Goal: Task Accomplishment & Management: Use online tool/utility

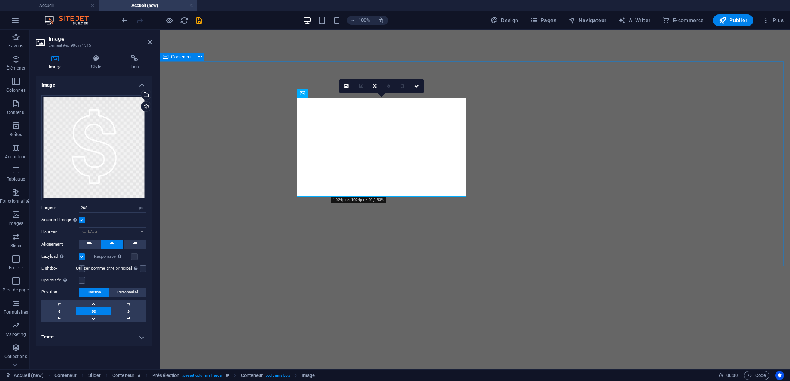
select select "px"
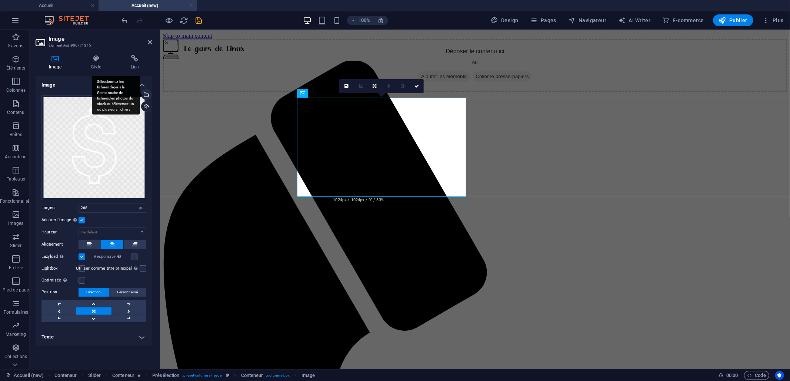
click at [140, 93] on div "Sélectionnez les fichiers depuis le Gestionnaire de fichiers, les photos du sto…" at bounding box center [116, 95] width 48 height 39
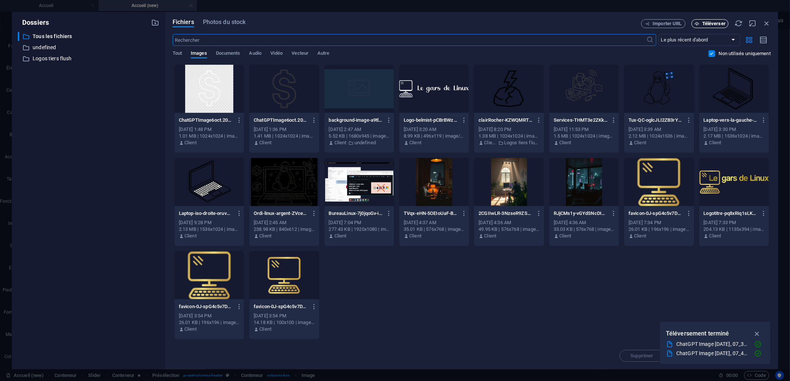
click at [710, 23] on span "Téléverser" at bounding box center [713, 23] width 23 height 4
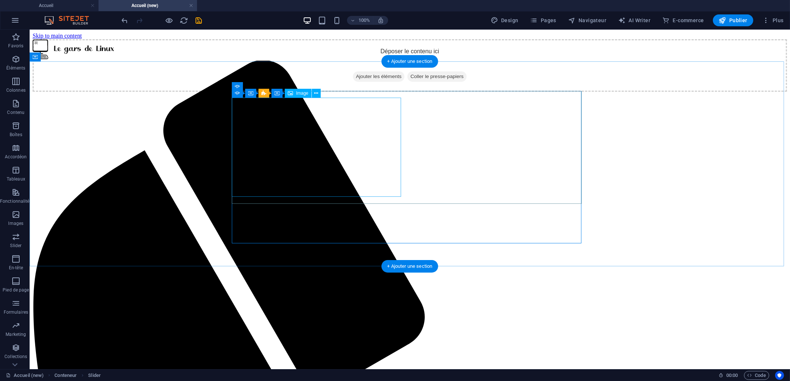
select select "px"
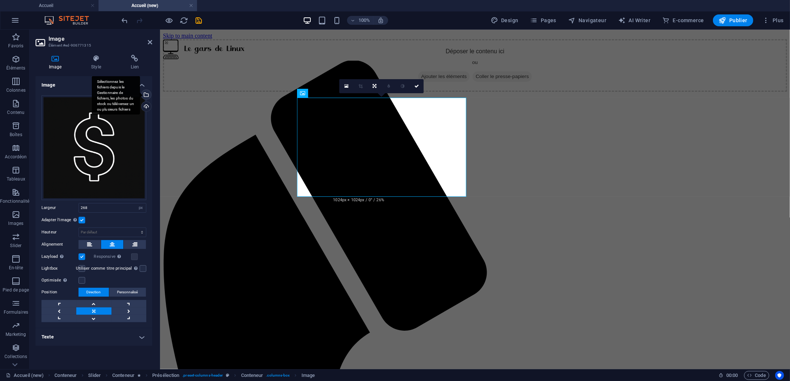
click at [140, 92] on div "Sélectionnez les fichiers depuis le Gestionnaire de fichiers, les photos du sto…" at bounding box center [116, 95] width 48 height 39
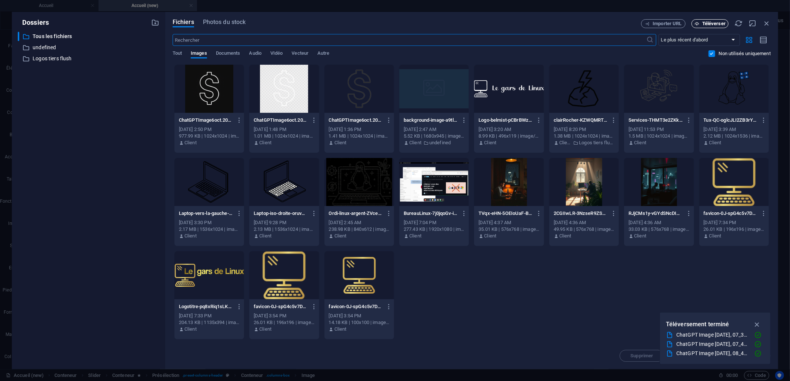
click at [700, 22] on button "Téléverser" at bounding box center [709, 23] width 37 height 9
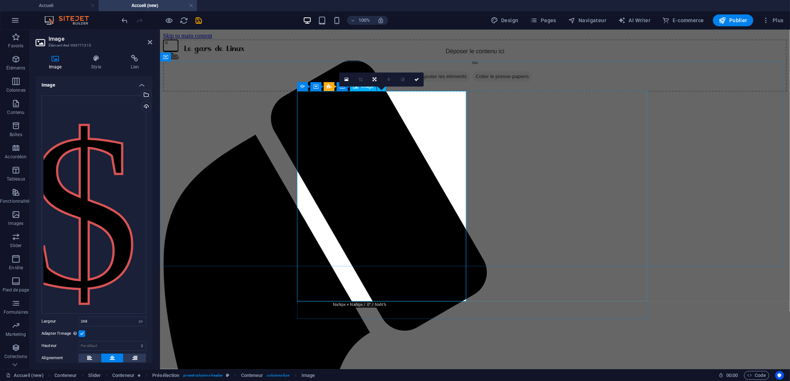
click at [95, 201] on div "Glissez les fichiers ici, cliquez pour choisir les fichiers ou sélectionnez les…" at bounding box center [93, 205] width 105 height 218
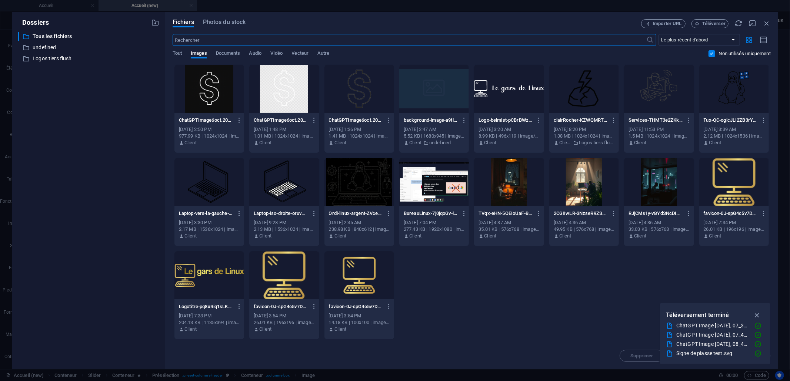
click at [765, 19] on icon "button" at bounding box center [766, 23] width 8 height 8
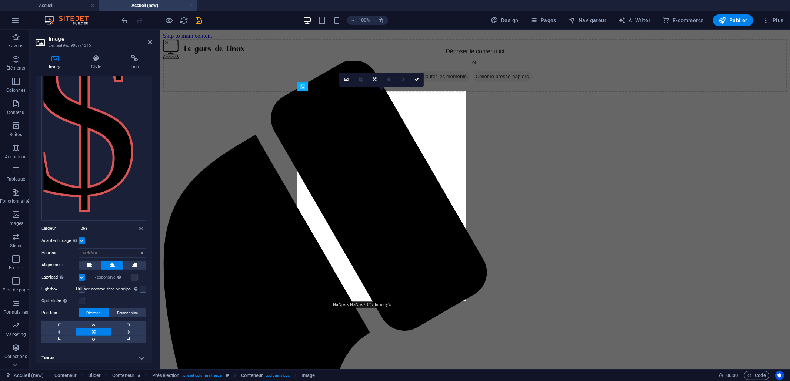
scroll to position [93, 0]
click at [100, 224] on input "268" at bounding box center [112, 228] width 67 height 9
type input "258"
click at [87, 266] on icon at bounding box center [89, 265] width 5 height 9
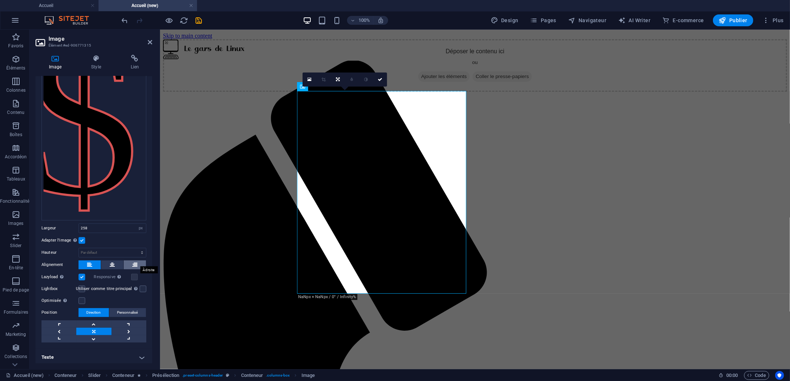
click at [136, 265] on button at bounding box center [135, 265] width 22 height 9
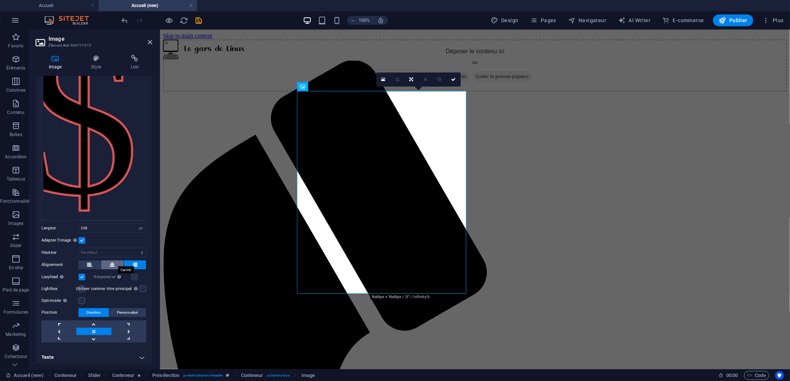
click at [113, 262] on icon at bounding box center [112, 265] width 5 height 9
click at [127, 329] on link at bounding box center [128, 331] width 35 height 7
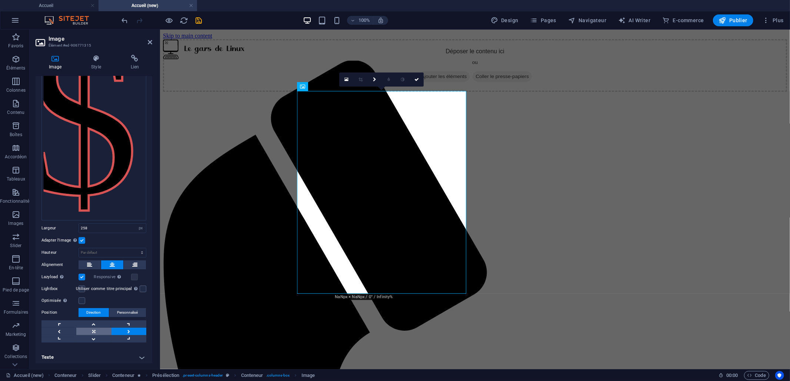
click at [96, 328] on link at bounding box center [93, 331] width 35 height 7
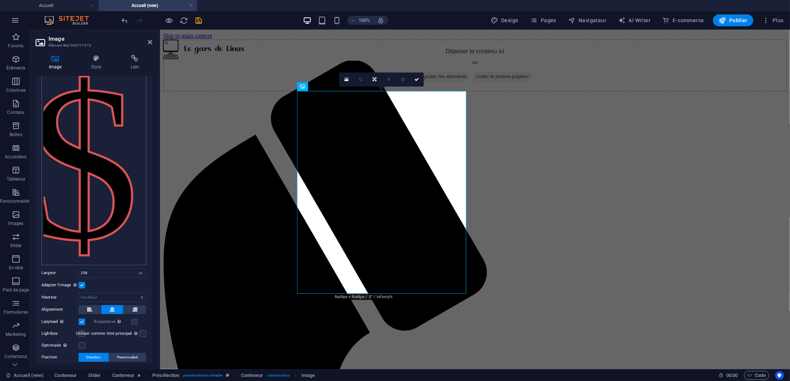
scroll to position [0, 0]
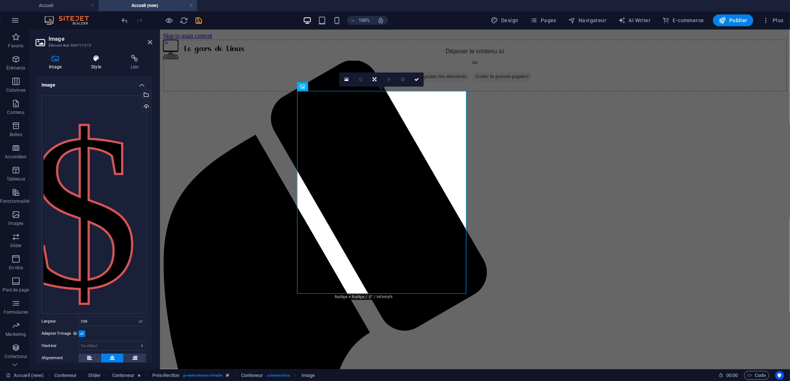
click at [97, 68] on h4 "Style" at bounding box center [97, 63] width 39 height 16
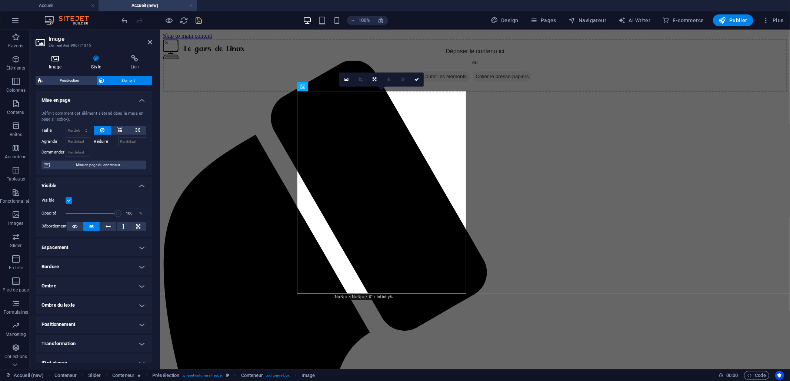
click at [56, 66] on h4 "Image" at bounding box center [57, 63] width 42 height 16
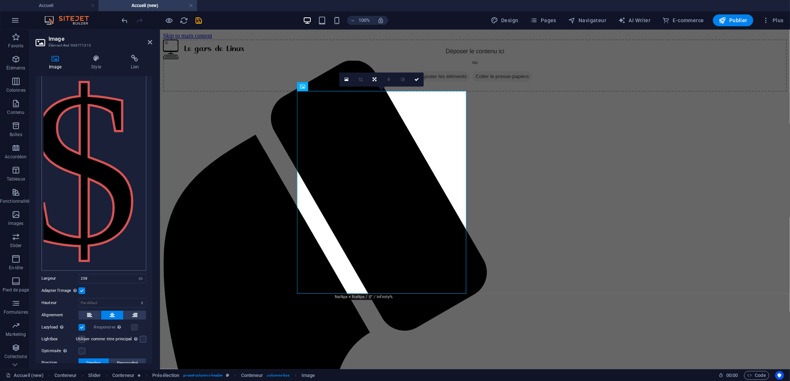
scroll to position [93, 0]
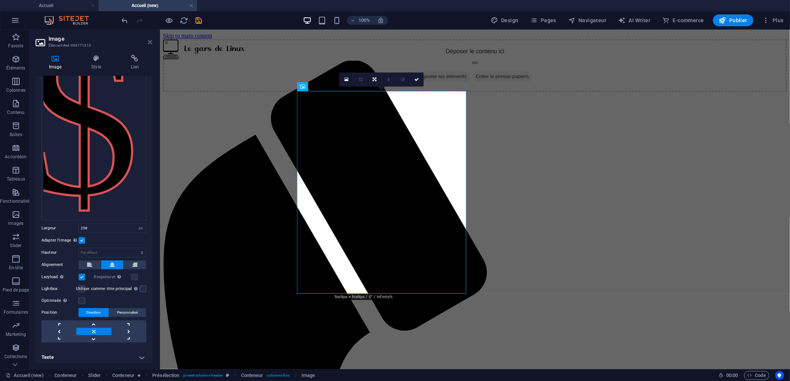
drag, startPoint x: 152, startPoint y: 44, endPoint x: 122, endPoint y: 14, distance: 42.2
click at [152, 44] on icon at bounding box center [150, 42] width 4 height 6
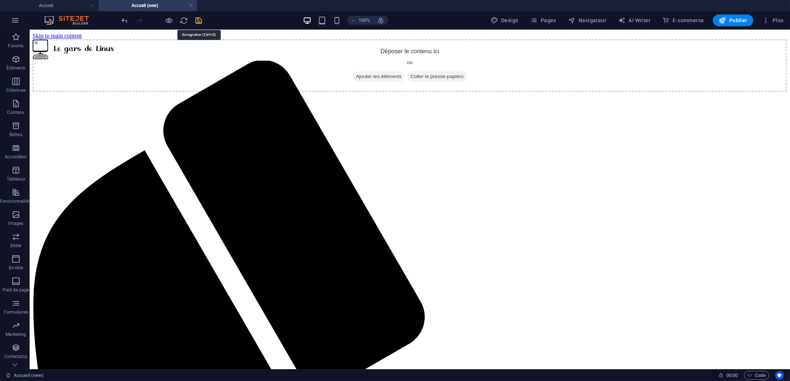
click at [200, 19] on icon "save" at bounding box center [199, 20] width 9 height 9
click at [14, 57] on icon "button" at bounding box center [15, 59] width 9 height 9
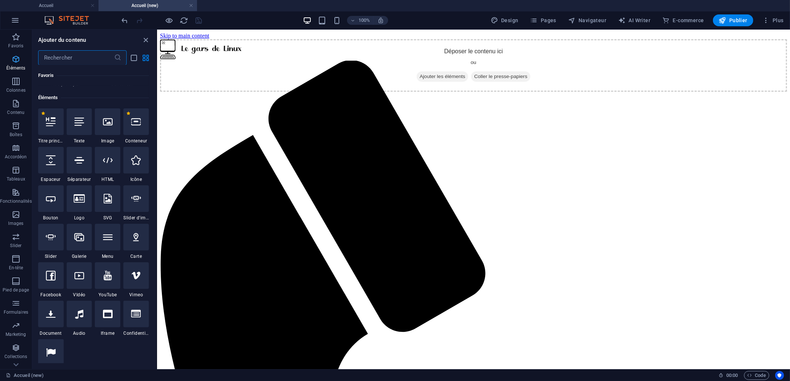
scroll to position [79, 0]
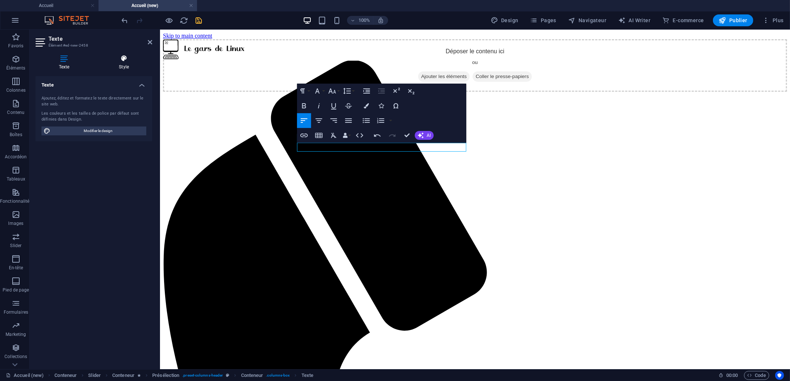
click at [121, 61] on icon at bounding box center [124, 58] width 57 height 7
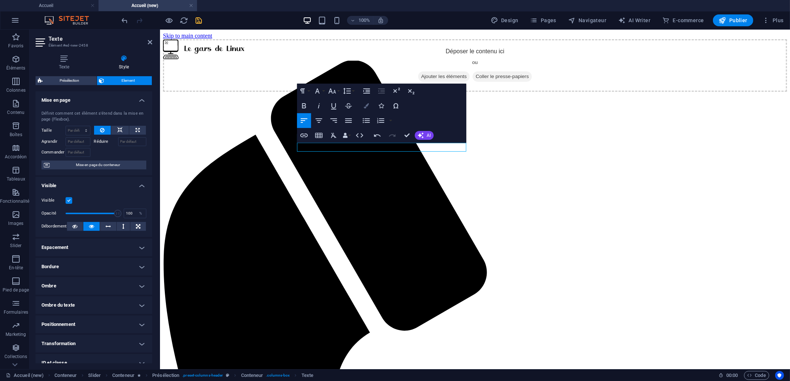
click at [368, 104] on icon "button" at bounding box center [366, 105] width 5 height 5
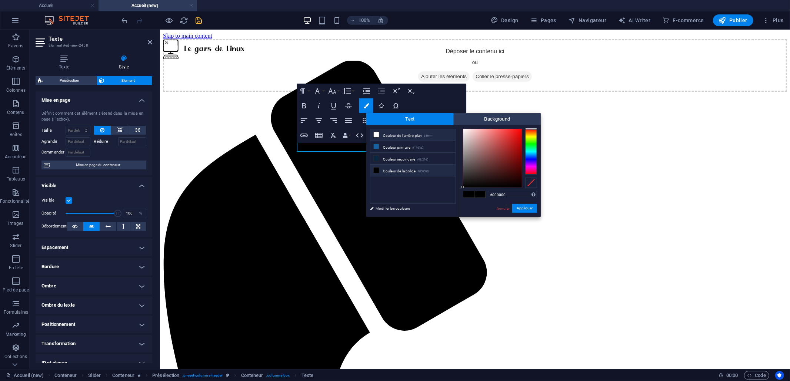
click at [375, 134] on icon at bounding box center [376, 134] width 5 height 5
type input "#ffffff"
click at [524, 207] on button "Appliquer" at bounding box center [524, 208] width 25 height 9
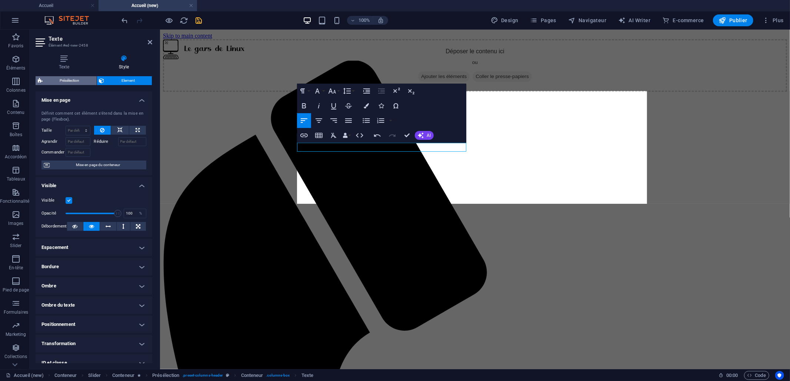
click at [59, 79] on span "Présélection" at bounding box center [70, 80] width 50 height 9
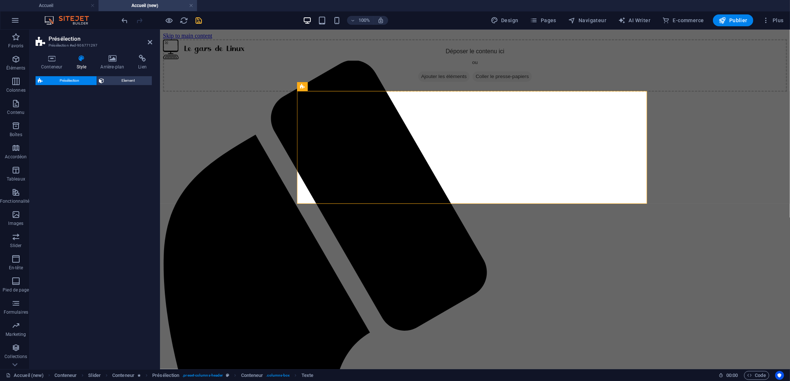
select select "px"
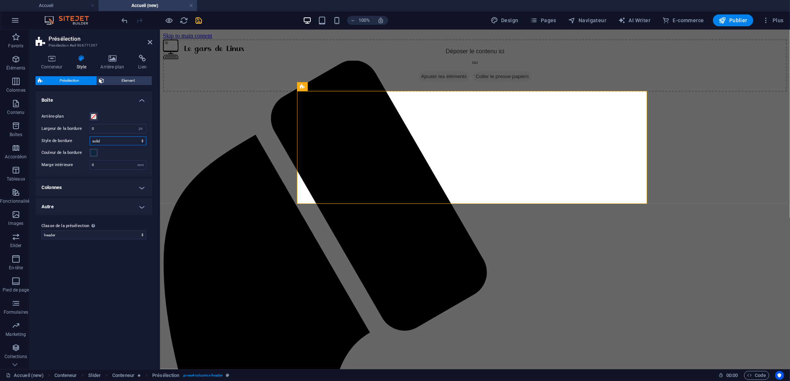
drag, startPoint x: 144, startPoint y: 141, endPoint x: 99, endPoint y: 294, distance: 159.0
click at [99, 294] on div "Variantes Par défaut Boîte Arrière-plan Largeur de la bordure 0 rem px Style de…" at bounding box center [94, 227] width 117 height 272
click at [116, 79] on span "Element" at bounding box center [128, 80] width 43 height 9
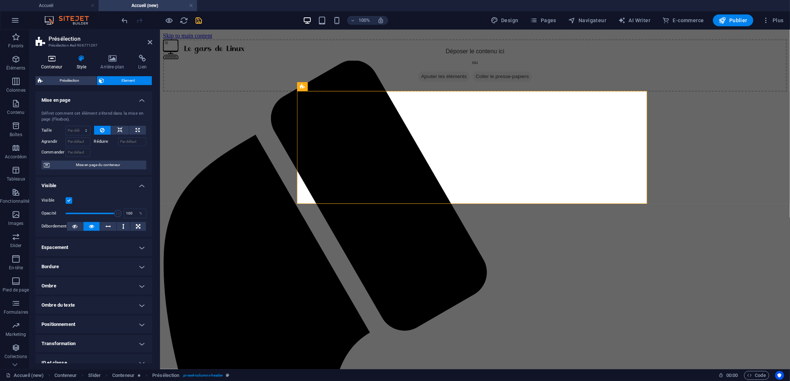
click at [53, 61] on icon at bounding box center [52, 58] width 32 height 7
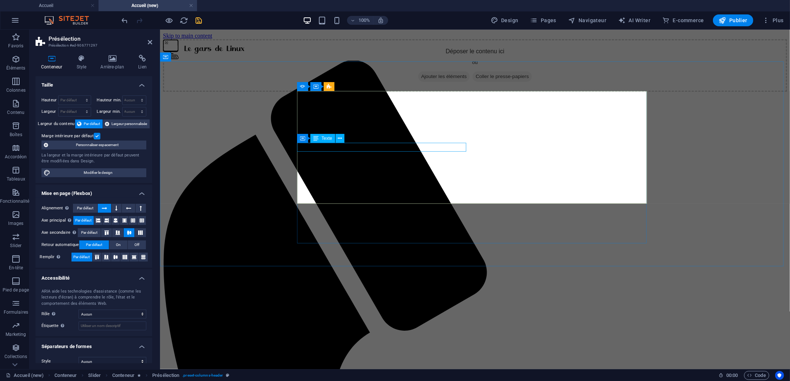
click at [340, 139] on icon at bounding box center [340, 139] width 4 height 8
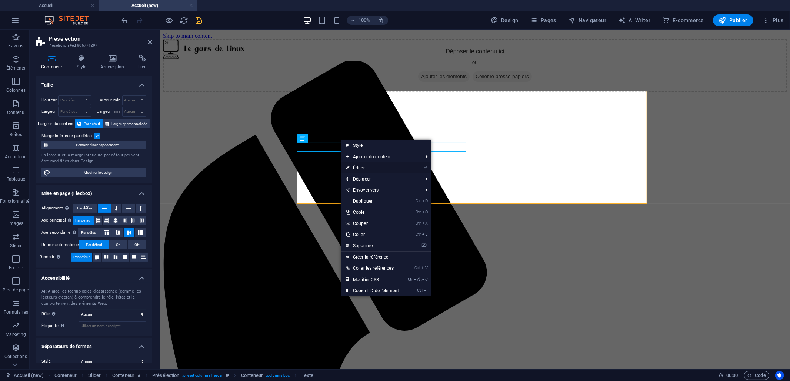
click at [379, 168] on link "⏎ Éditer" at bounding box center [372, 168] width 62 height 11
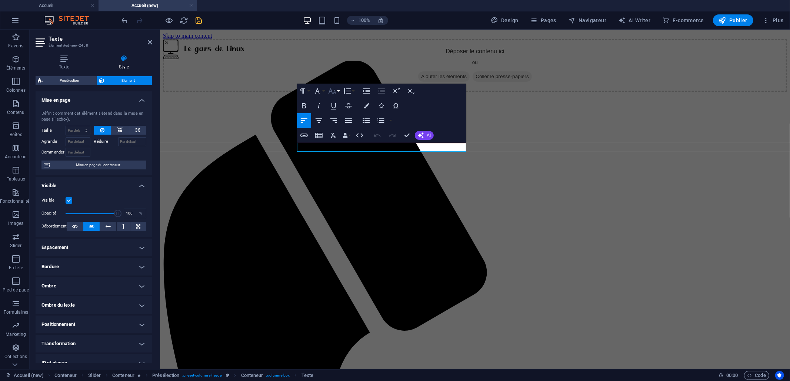
click at [336, 92] on icon "button" at bounding box center [332, 91] width 9 height 9
click at [342, 192] on link "96" at bounding box center [340, 190] width 27 height 11
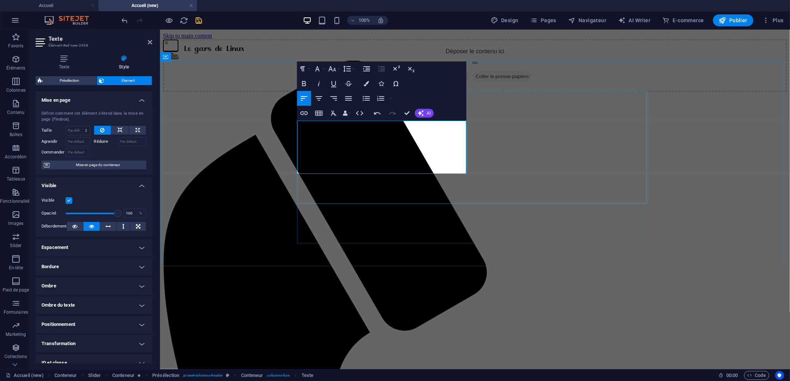
click at [337, 70] on button "Font Size" at bounding box center [334, 68] width 14 height 15
click at [343, 167] on link "96" at bounding box center [340, 168] width 27 height 11
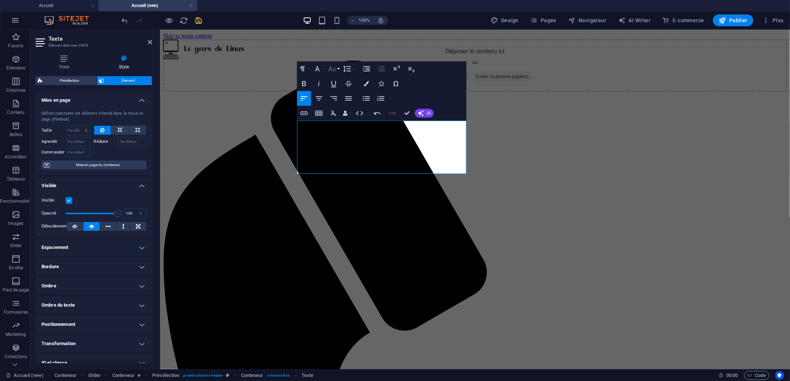
click at [339, 71] on button "Font Size" at bounding box center [334, 68] width 14 height 15
click at [425, 88] on div "Paragraph Format Normal Heading 1 Heading 2 Heading 3 Heading 4 Heading 5 Headi…" at bounding box center [381, 90] width 169 height 59
click at [339, 166] on link "96" at bounding box center [340, 168] width 27 height 11
click at [323, 70] on button "Font Family" at bounding box center [319, 68] width 14 height 15
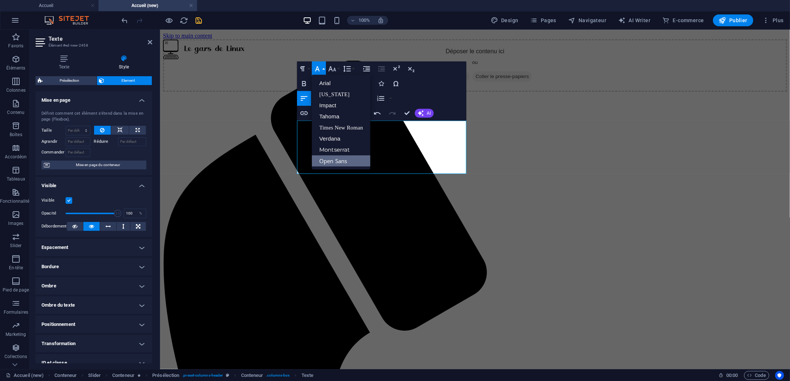
scroll to position [0, 0]
click at [323, 70] on button "Font Family" at bounding box center [319, 68] width 14 height 15
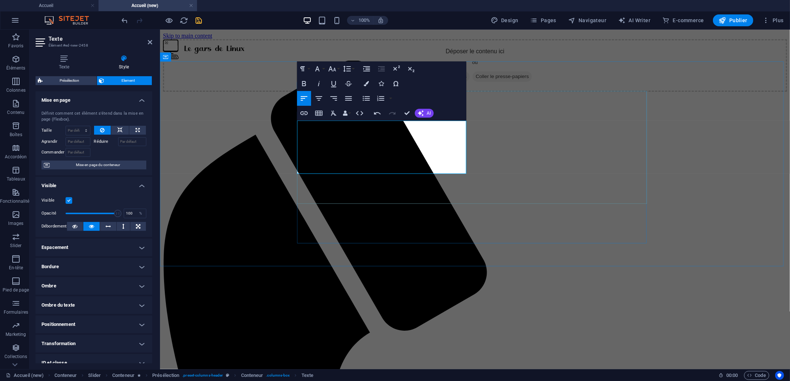
drag, startPoint x: 326, startPoint y: 152, endPoint x: 295, endPoint y: 152, distance: 30.4
click at [63, 68] on h4 "Texte" at bounding box center [66, 63] width 60 height 16
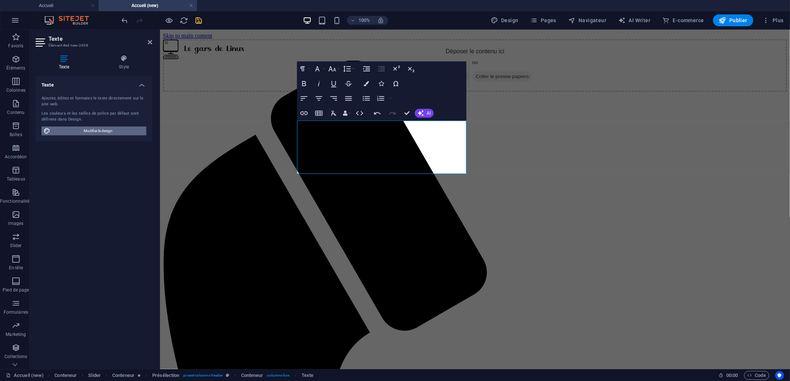
click at [66, 127] on span "Modifier le design" at bounding box center [98, 131] width 91 height 9
select select "px"
select select "400"
select select "px"
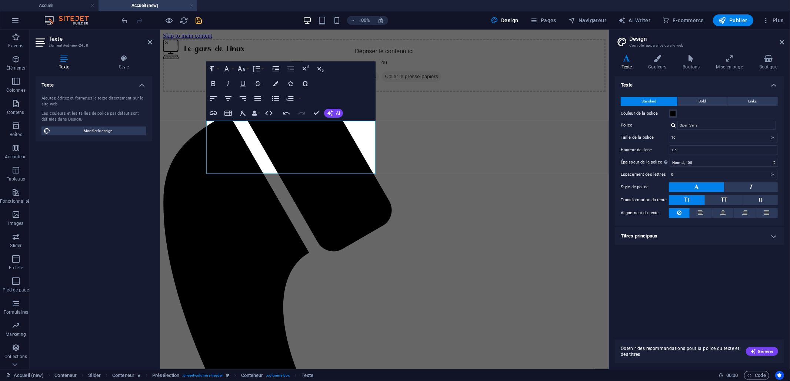
click at [49, 43] on h3 "Élément #ed-new-2458" at bounding box center [93, 45] width 89 height 7
click at [240, 70] on icon "button" at bounding box center [241, 68] width 9 height 9
click at [270, 110] on icon "button" at bounding box center [268, 113] width 9 height 9
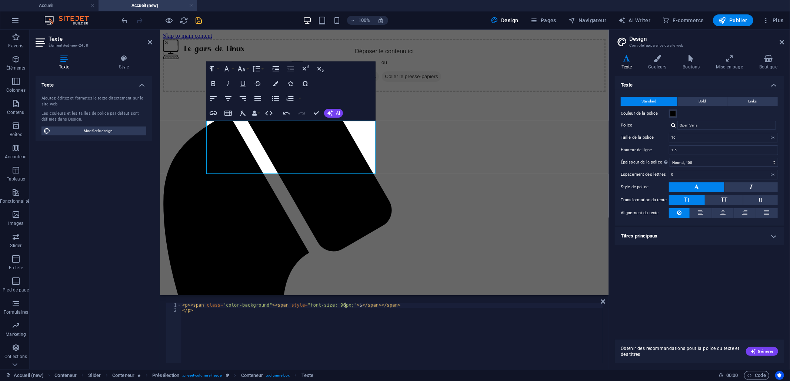
click at [346, 305] on div "< p > < span class = "color-background" > < span style = "font-size: 96px;" > $…" at bounding box center [392, 338] width 422 height 71
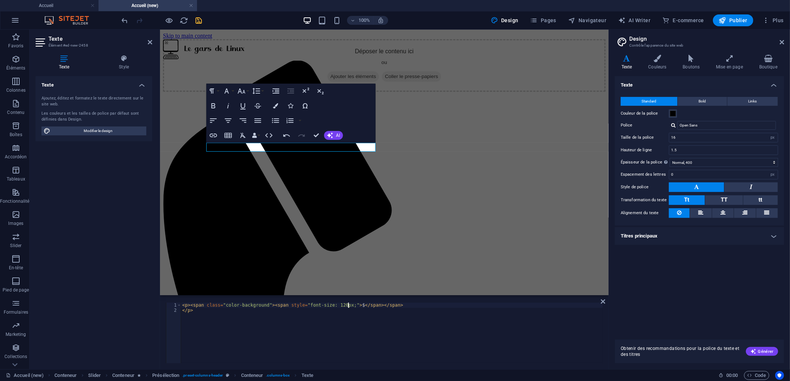
scroll to position [0, 13]
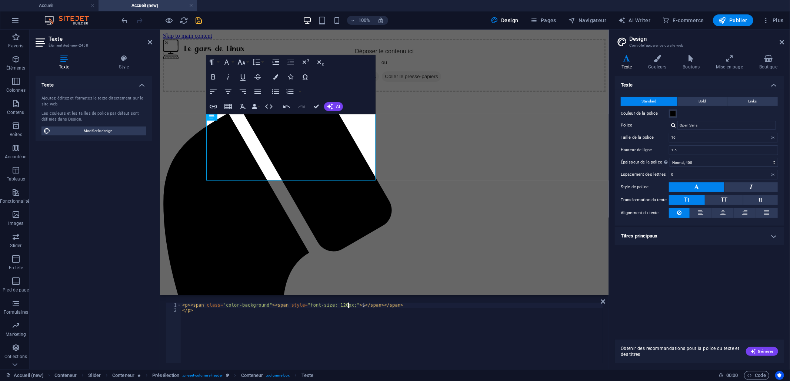
click at [288, 307] on div "< p > < span class = "color-background" > < span style = "font-size: 120px;" > …" at bounding box center [392, 338] width 422 height 71
click at [347, 307] on div "< p > < span class = "color-background" > < span style = "font-size: 120px;" > …" at bounding box center [392, 338] width 422 height 71
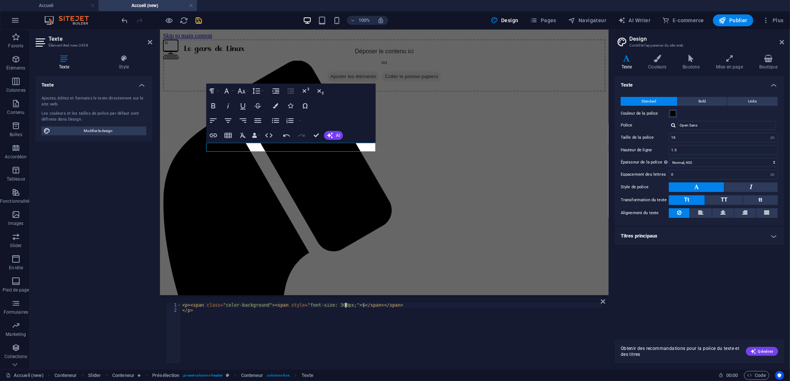
scroll to position [0, 13]
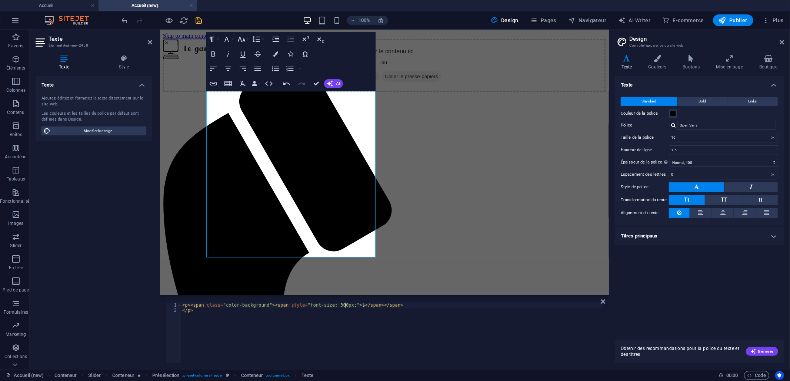
click at [263, 328] on div "< p > < span class = "color-background" > < span style = "font-size: 300px;" > …" at bounding box center [392, 338] width 422 height 71
type textarea "</p>"
drag, startPoint x: 264, startPoint y: 175, endPoint x: 194, endPoint y: 167, distance: 70.5
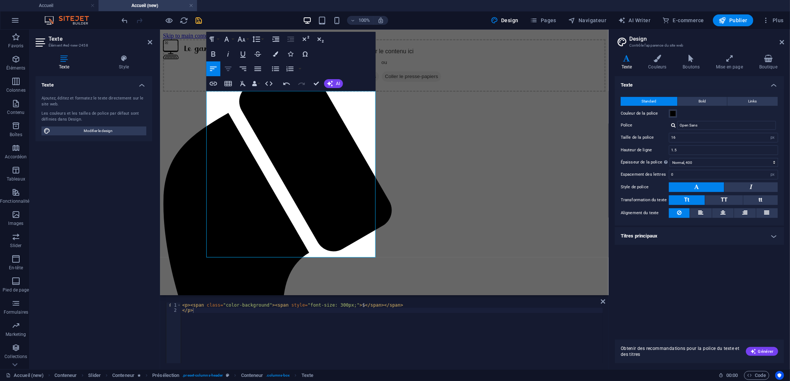
click at [230, 67] on icon "button" at bounding box center [228, 68] width 9 height 9
drag, startPoint x: 698, startPoint y: 150, endPoint x: 649, endPoint y: 143, distance: 49.5
click at [649, 143] on div "Standard Bold Links Couleur de la police Police Open Sans Taille de la police 1…" at bounding box center [699, 158] width 172 height 136
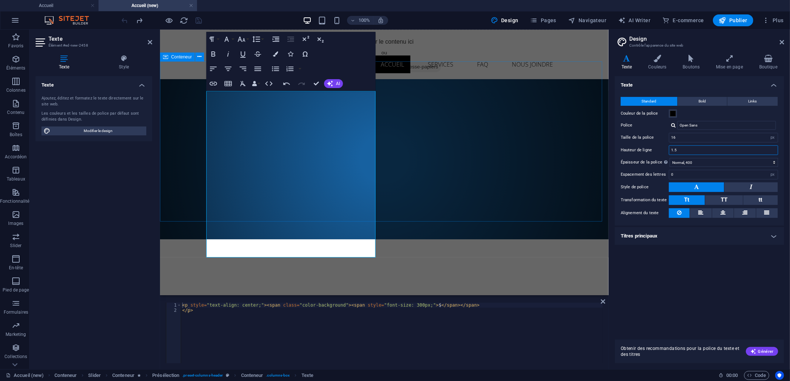
drag, startPoint x: 845, startPoint y: 182, endPoint x: 586, endPoint y: 138, distance: 262.9
type input "1"
click at [678, 288] on div "Texte Standard Bold Links Couleur de la police Police Open Sans Taille de la po…" at bounding box center [699, 205] width 169 height 258
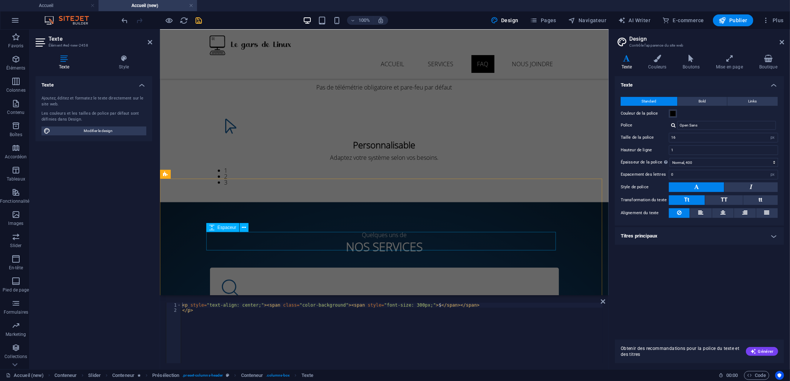
scroll to position [889, 0]
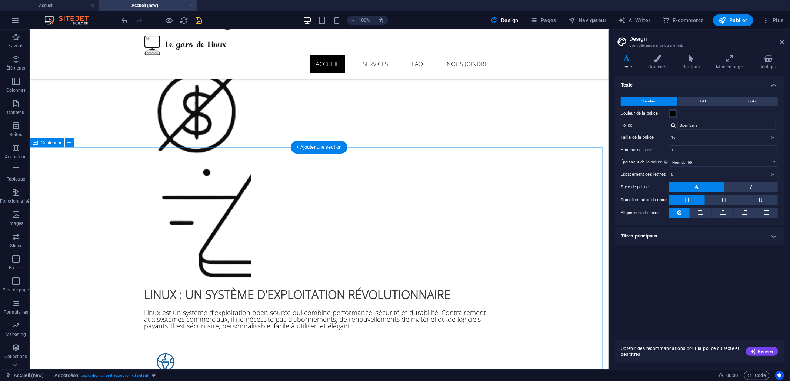
scroll to position [188, 0]
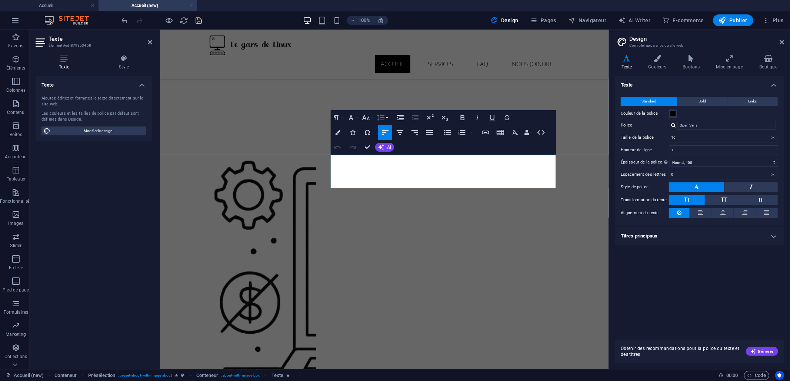
click at [389, 119] on button "Line Height" at bounding box center [382, 117] width 14 height 15
click at [391, 165] on link "1.5" at bounding box center [391, 165] width 33 height 11
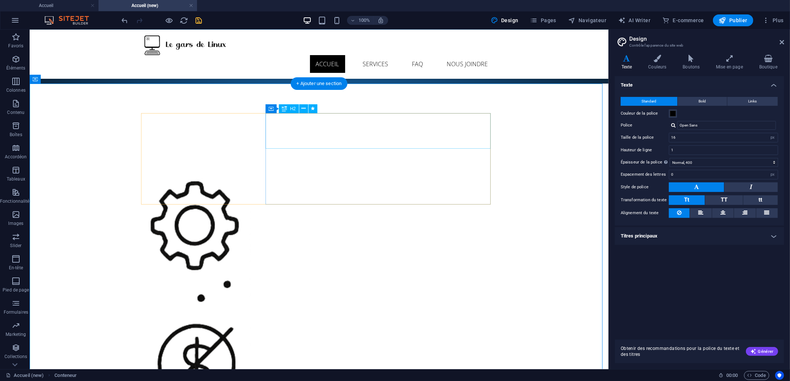
click at [300, 110] on button at bounding box center [303, 108] width 9 height 9
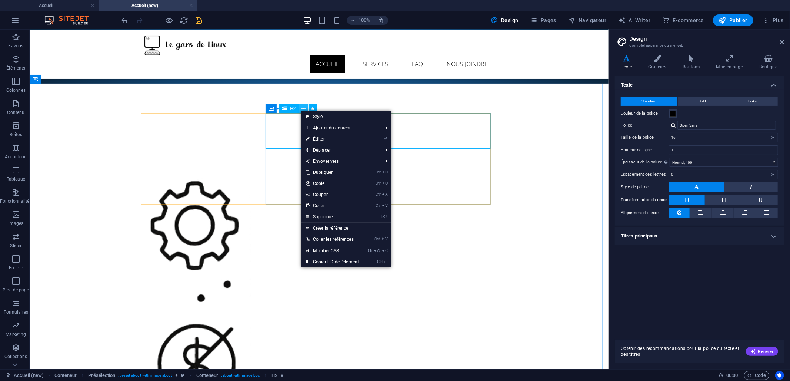
click at [300, 110] on button at bounding box center [303, 108] width 9 height 9
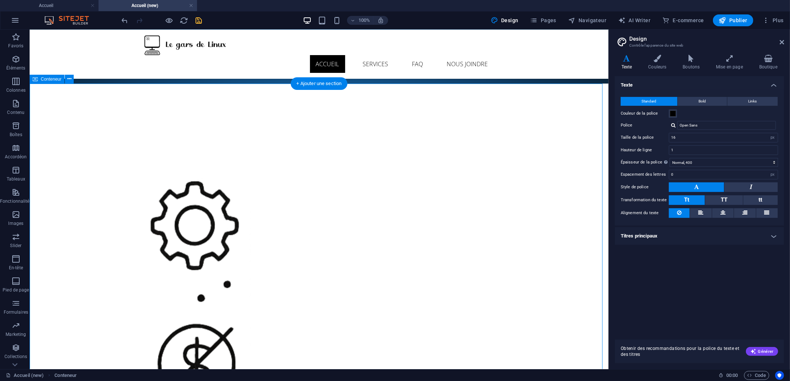
scroll to position [0, 0]
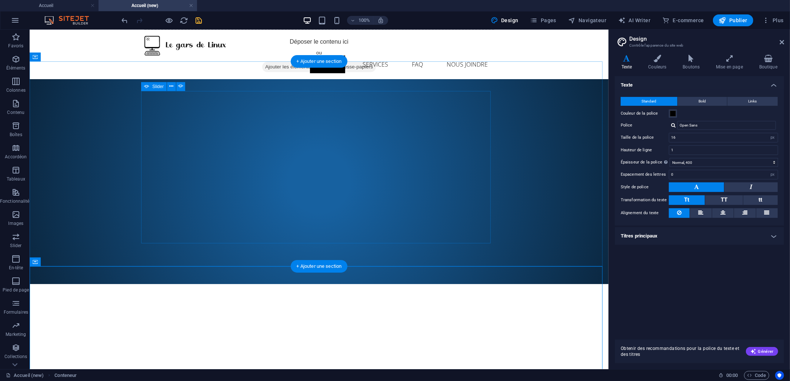
type input "1"
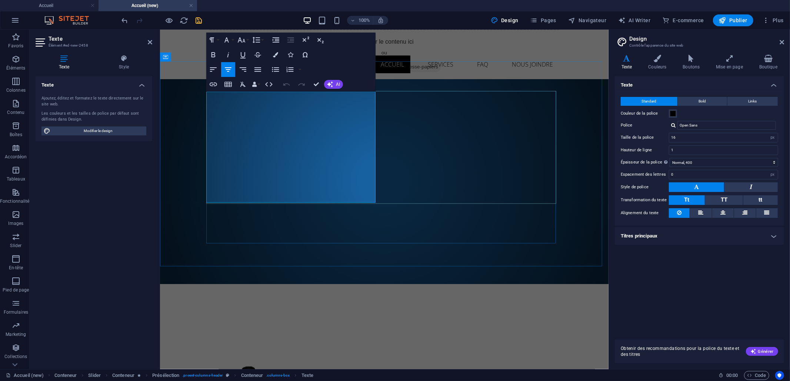
drag, startPoint x: 241, startPoint y: 157, endPoint x: 347, endPoint y: 163, distance: 106.1
click at [268, 86] on icon "button" at bounding box center [268, 84] width 9 height 9
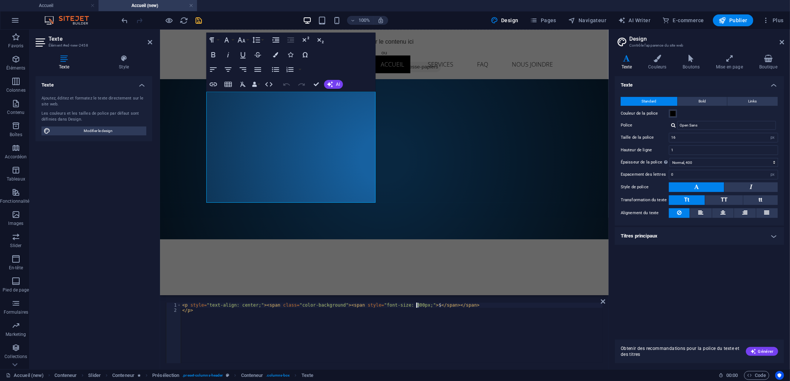
click at [417, 307] on div "< p style = "text-align: center;" > < span class = "color-background" > < span …" at bounding box center [392, 338] width 422 height 71
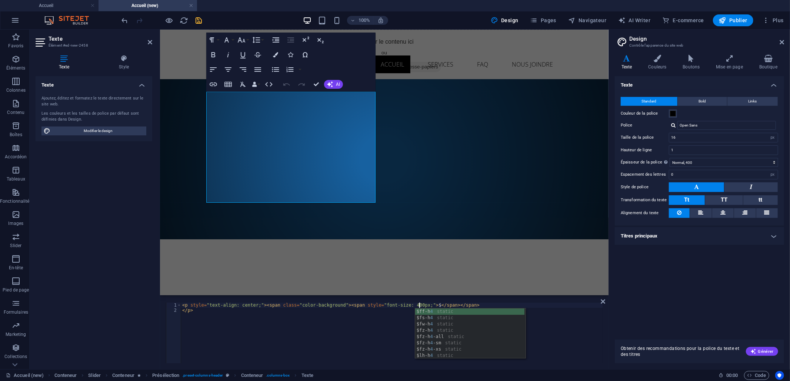
scroll to position [0, 19]
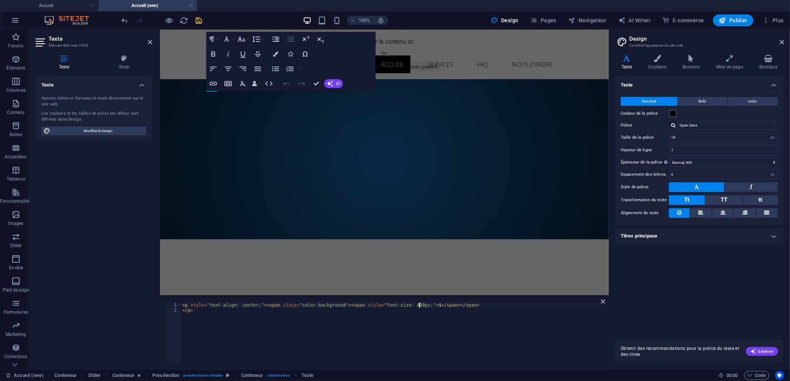
click at [336, 361] on div "< p style = "text-align: center;" > < span class = "color-background" > < span …" at bounding box center [392, 338] width 422 height 71
type textarea "</p>"
click at [163, 166] on div "CE QUE NOUS VOUS proposons La sécurité, l'économie d'argent et la réduction de …" at bounding box center [384, 159] width 448 height 161
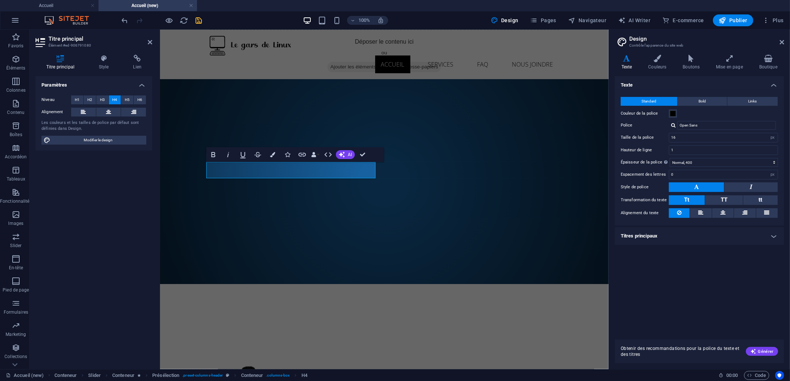
click at [196, 17] on icon "save" at bounding box center [199, 20] width 9 height 9
